Goal: Task Accomplishment & Management: Use online tool/utility

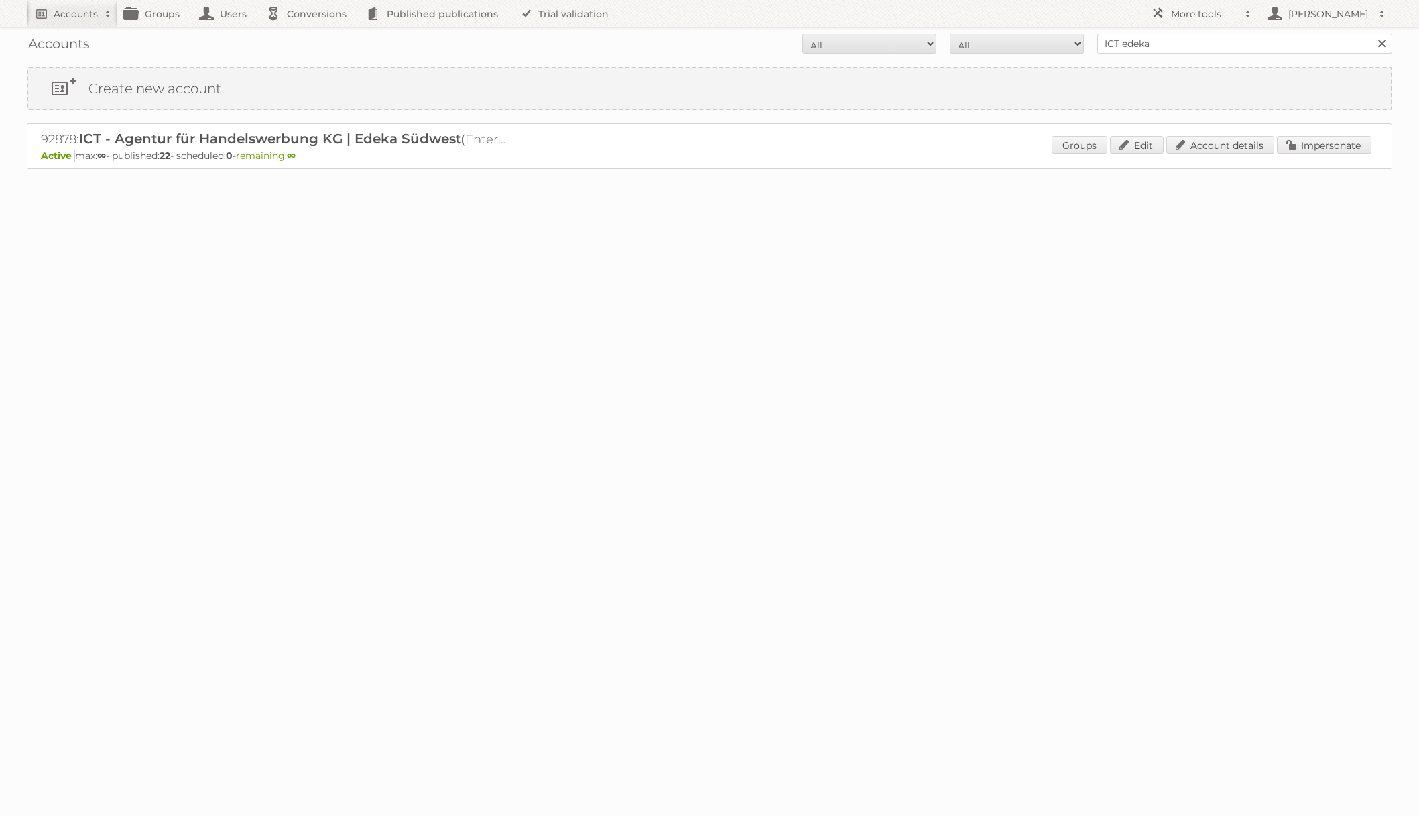
click at [1159, 37] on input "ICT edeka" at bounding box center [1244, 44] width 295 height 20
type input "[PERSON_NAME]"
click at [1371, 34] on input "Search" at bounding box center [1381, 44] width 20 height 20
click at [1163, 41] on input "[PERSON_NAME]" at bounding box center [1244, 44] width 295 height 20
type input "@netto-online"
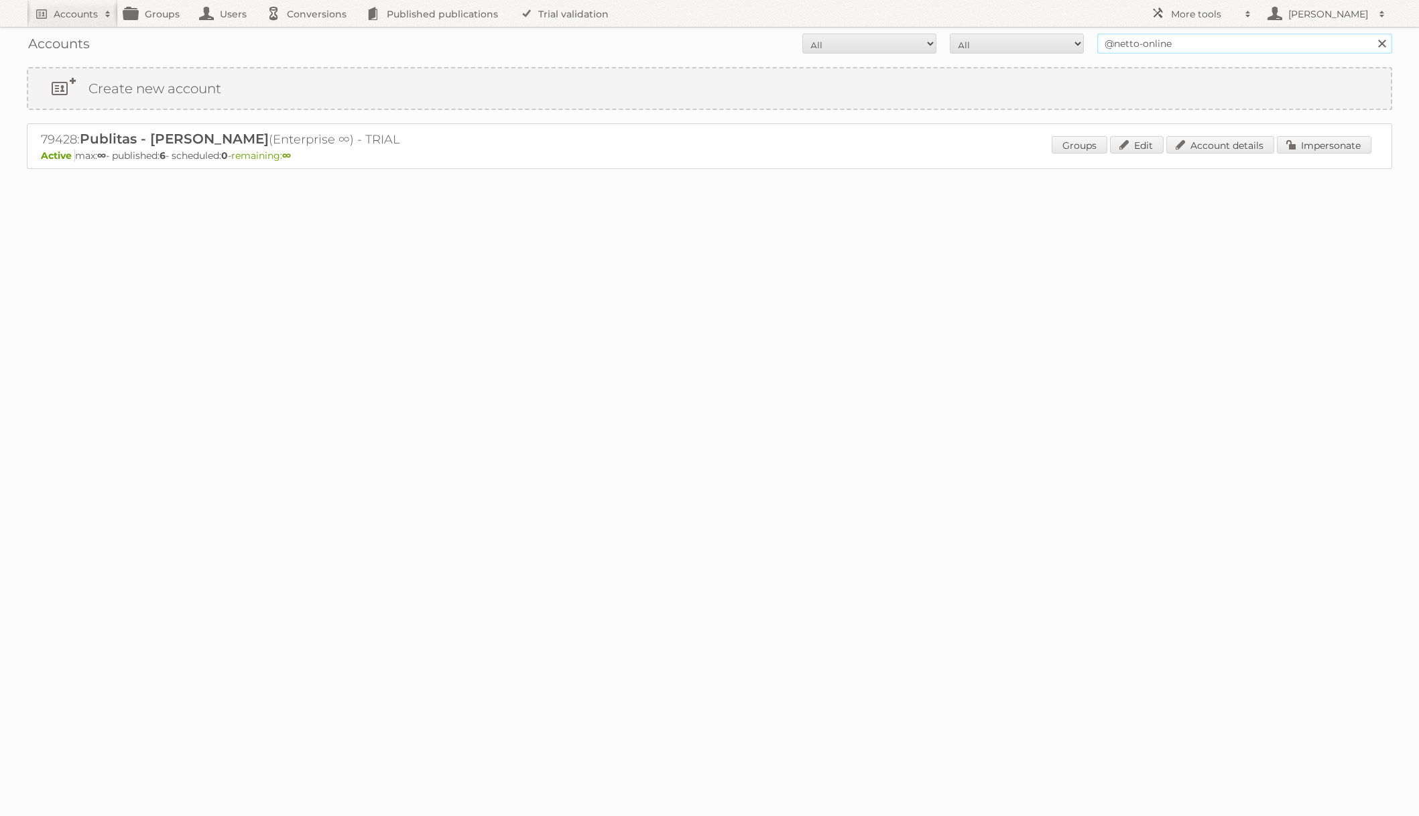
click at [1371, 34] on input "Search" at bounding box center [1381, 44] width 20 height 20
drag, startPoint x: 1316, startPoint y: 151, endPoint x: 1249, endPoint y: 152, distance: 66.4
click at [1316, 151] on link "Impersonate" at bounding box center [1324, 144] width 95 height 17
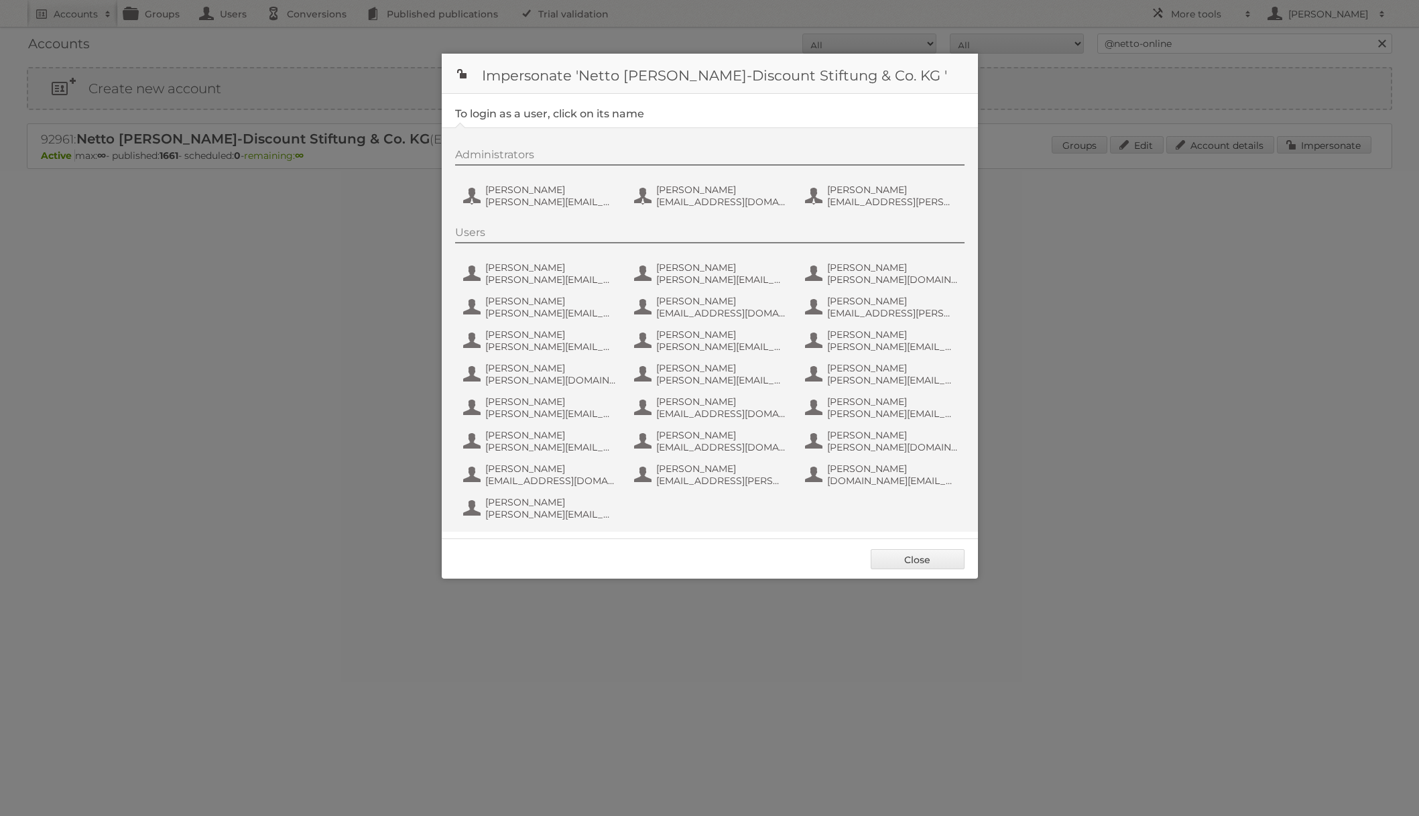
click at [581, 214] on div "Administrators Henri Schmidhuber henri.schmidhuber@netto-online.de Mario Heigl …" at bounding box center [710, 329] width 536 height 404
click at [573, 208] on button "Henri Schmidhuber henri.schmidhuber@netto-online.de" at bounding box center [541, 195] width 158 height 27
